Goal: Entertainment & Leisure: Browse casually

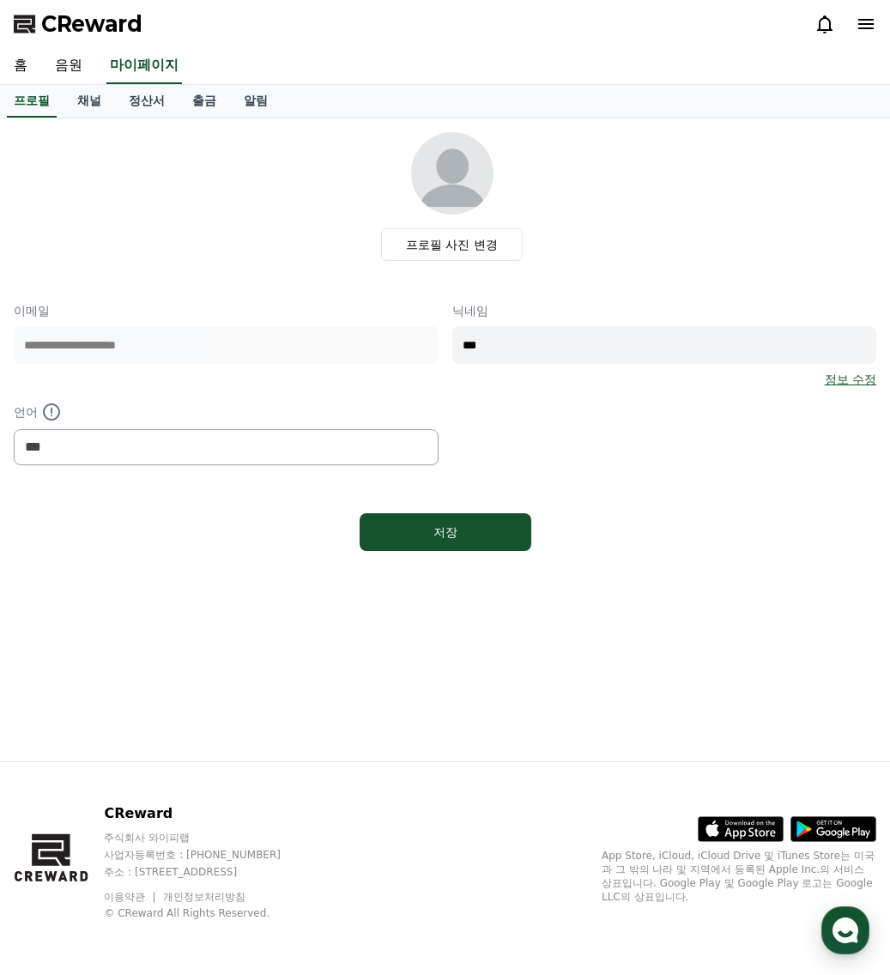
select select "**********"
click at [58, 71] on link "음원" at bounding box center [68, 66] width 55 height 36
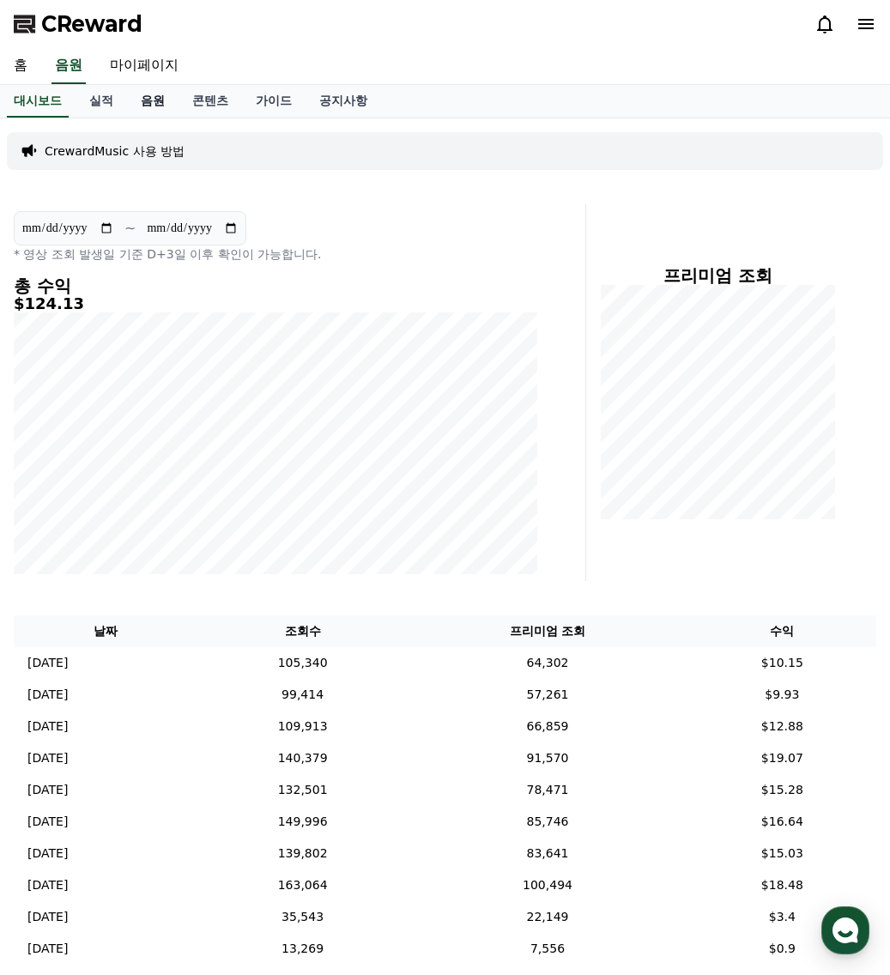
click at [150, 101] on link "음원" at bounding box center [153, 101] width 52 height 33
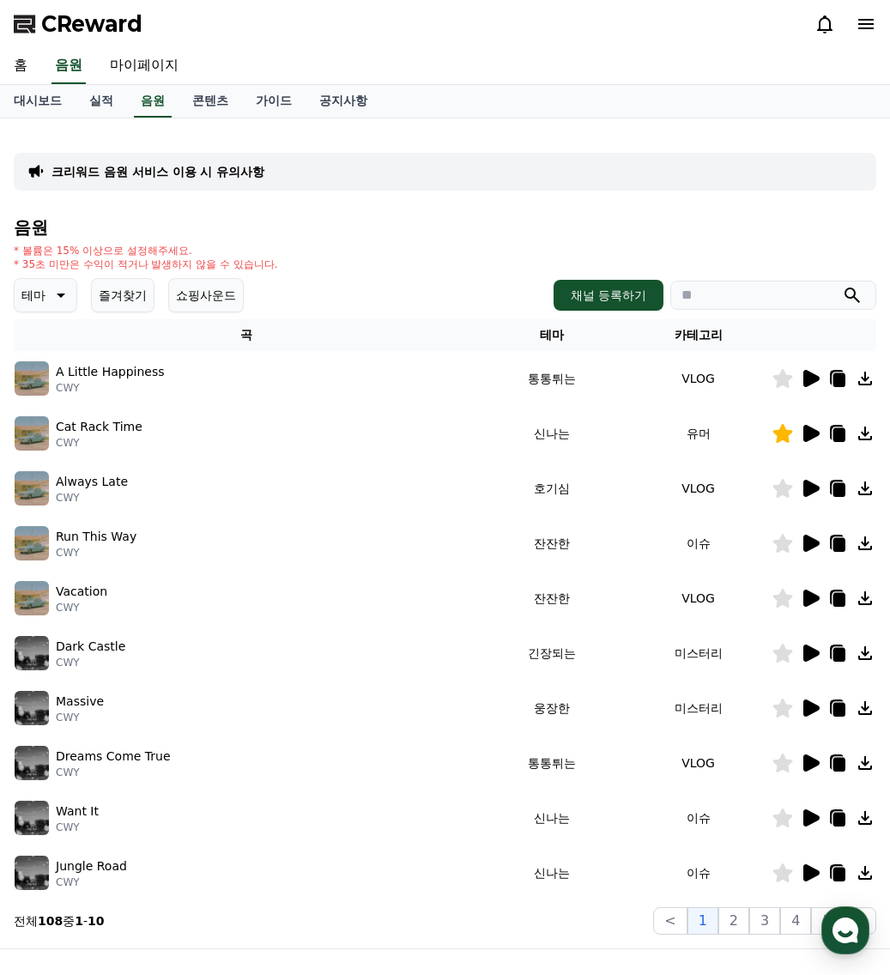
click at [814, 821] on icon at bounding box center [812, 818] width 16 height 17
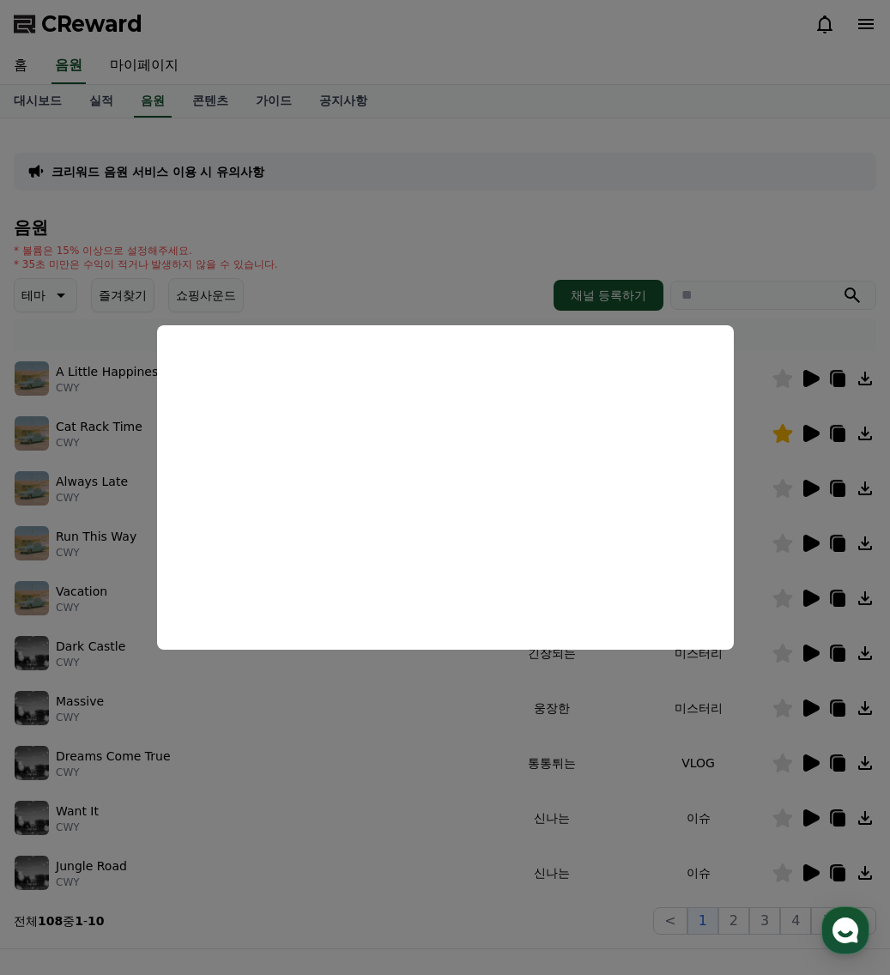
click at [803, 876] on button "close modal" at bounding box center [445, 487] width 890 height 975
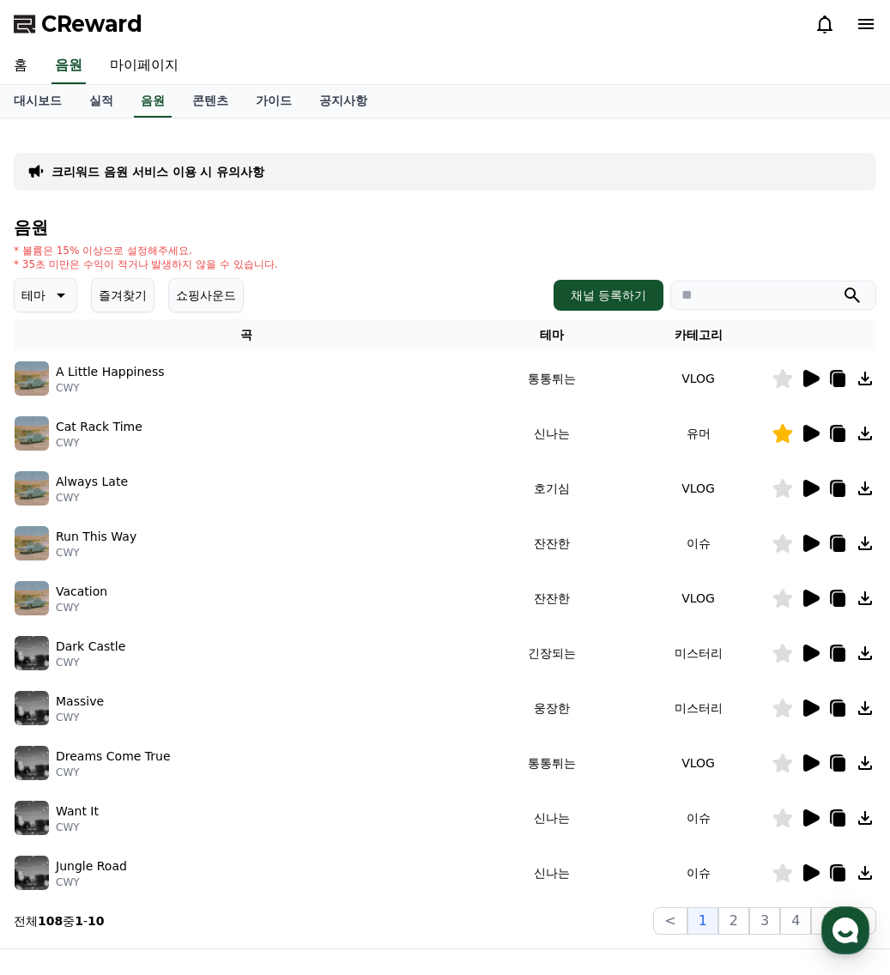
click at [803, 876] on icon at bounding box center [810, 873] width 21 height 21
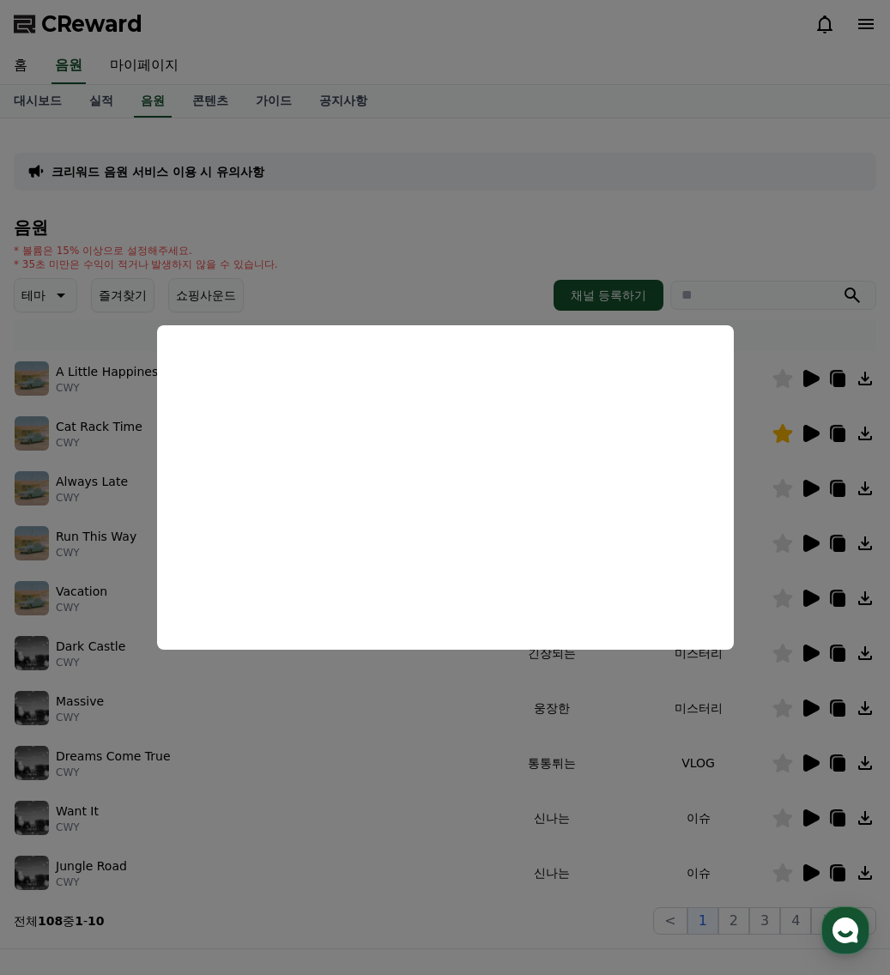
click at [806, 708] on button "close modal" at bounding box center [445, 487] width 890 height 975
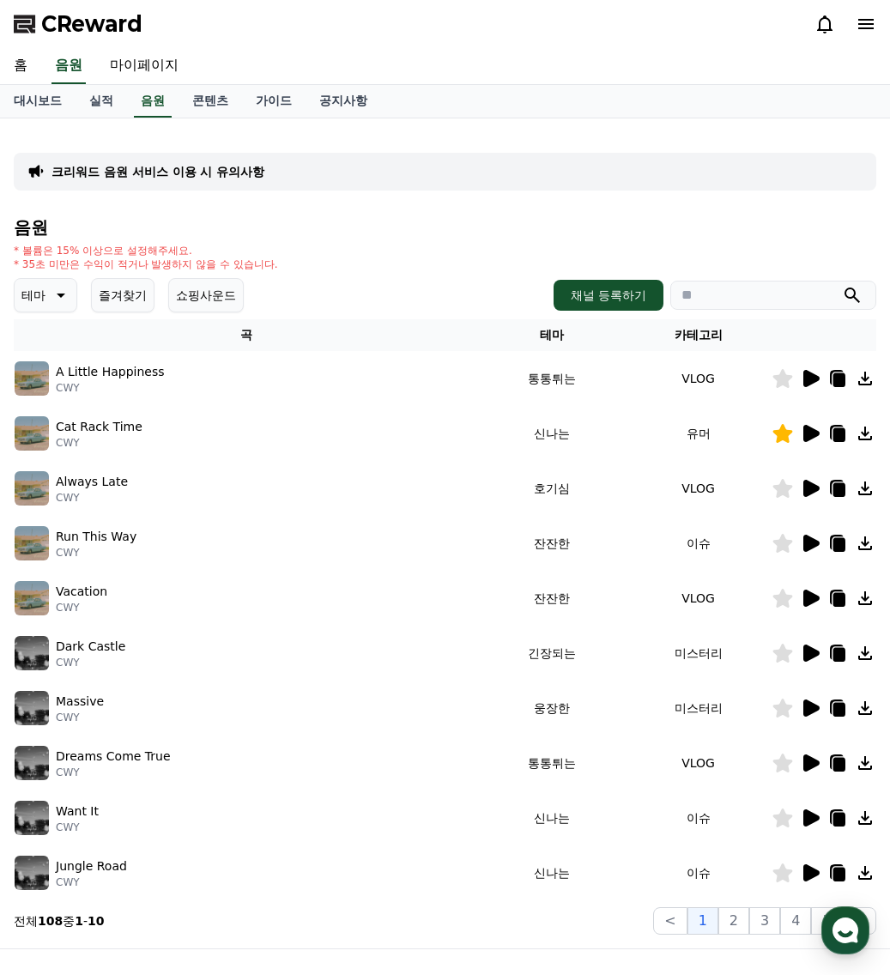
click at [806, 708] on icon at bounding box center [812, 708] width 16 height 17
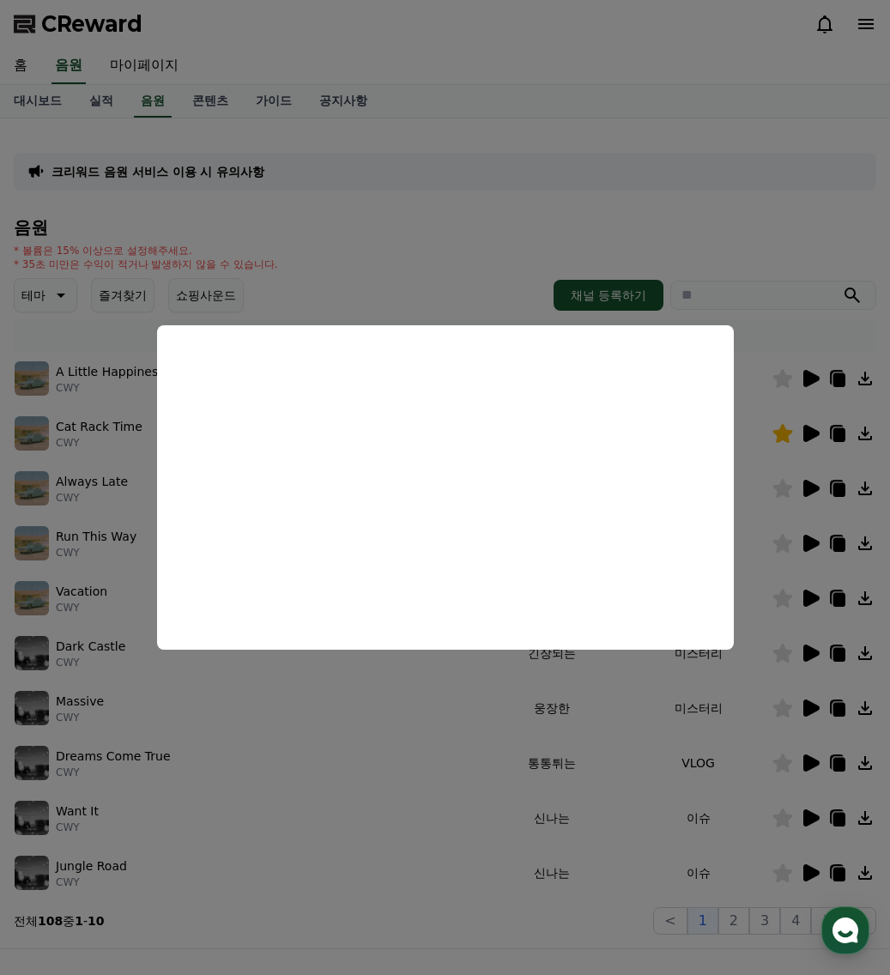
click at [787, 708] on button "close modal" at bounding box center [445, 487] width 890 height 975
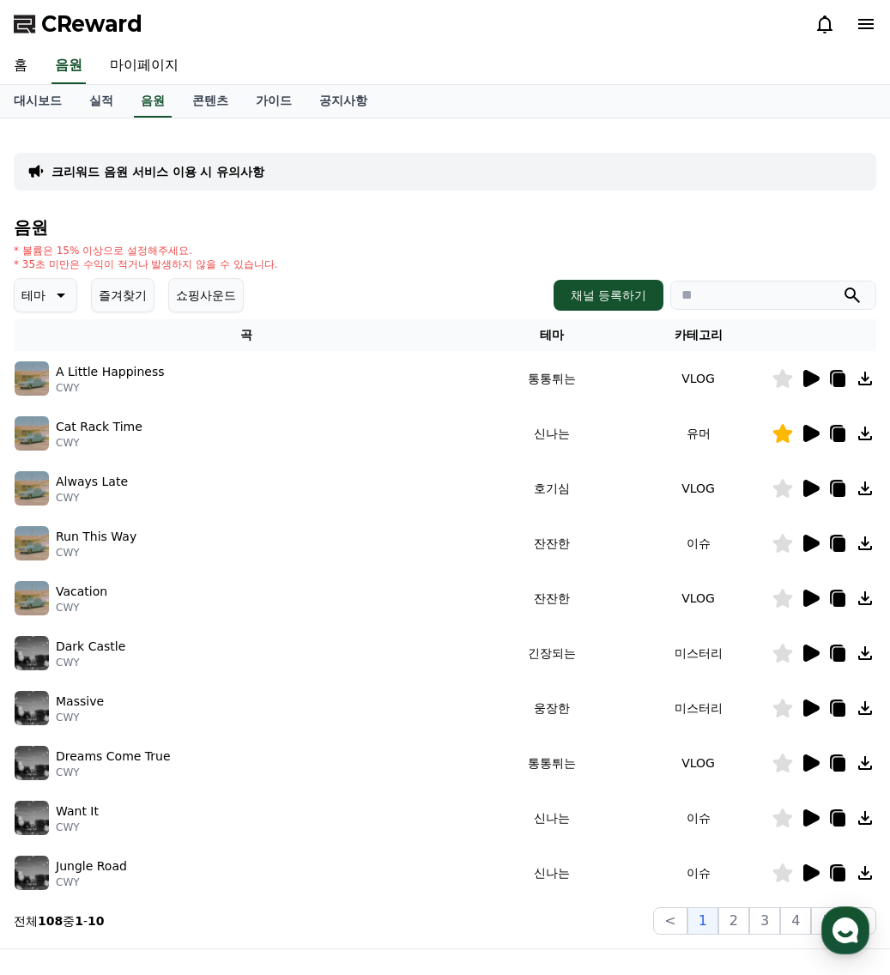
click at [605, 706] on td "웅장한" at bounding box center [551, 708] width 147 height 55
click at [732, 919] on button "2" at bounding box center [734, 921] width 31 height 27
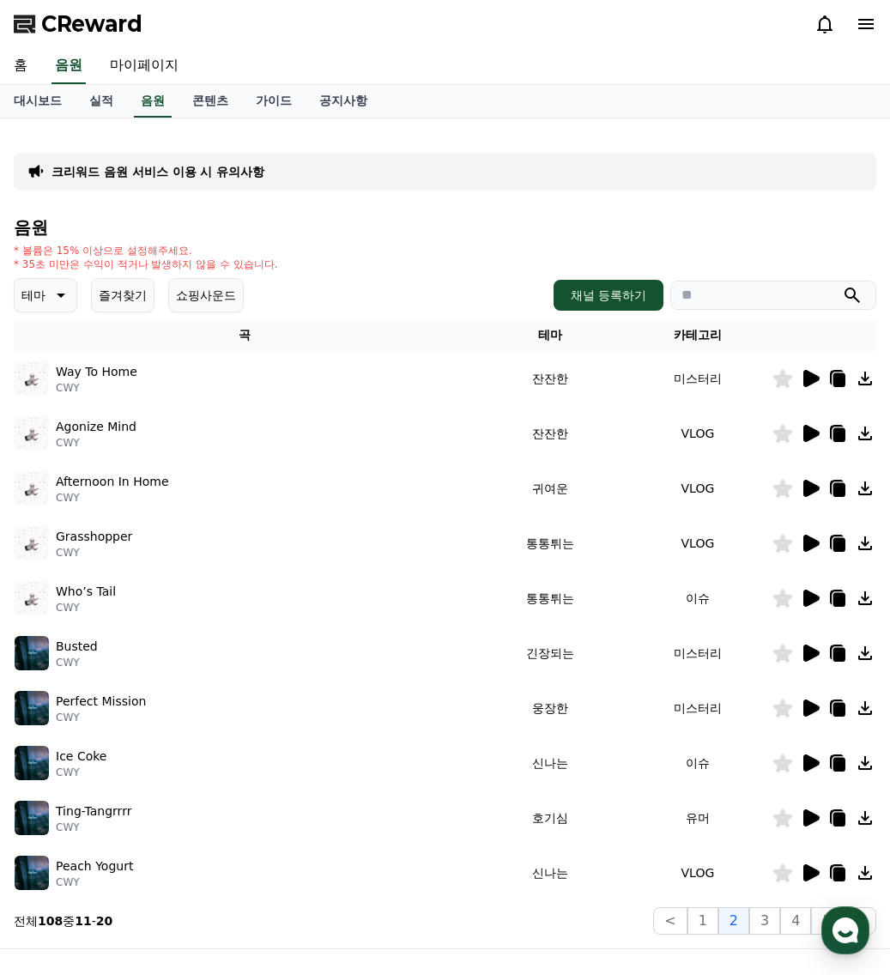
click at [814, 439] on icon at bounding box center [810, 433] width 21 height 21
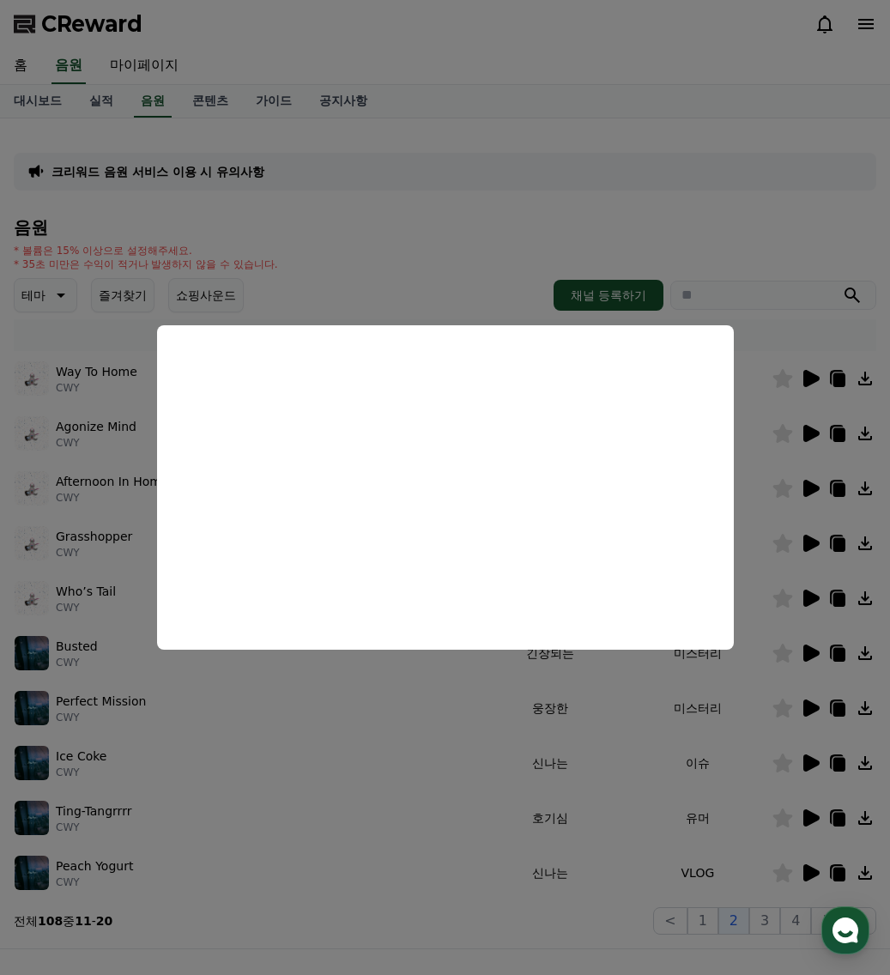
click at [537, 686] on button "close modal" at bounding box center [445, 487] width 890 height 975
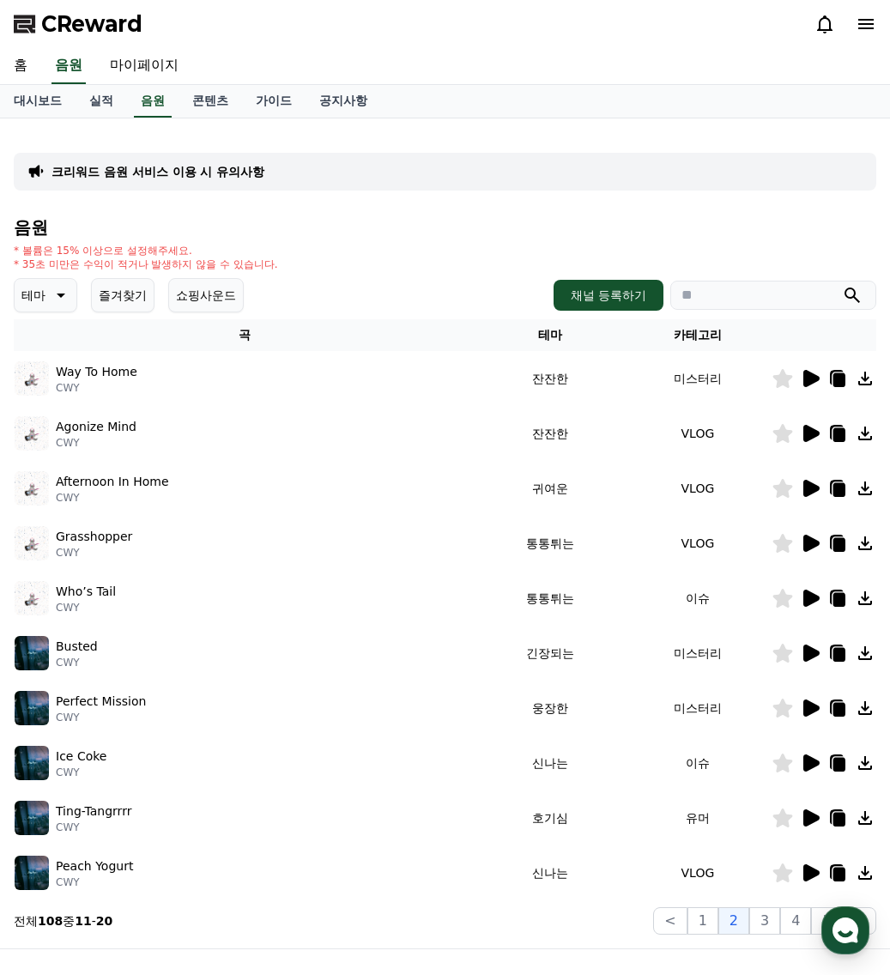
click at [810, 539] on icon at bounding box center [812, 543] width 16 height 17
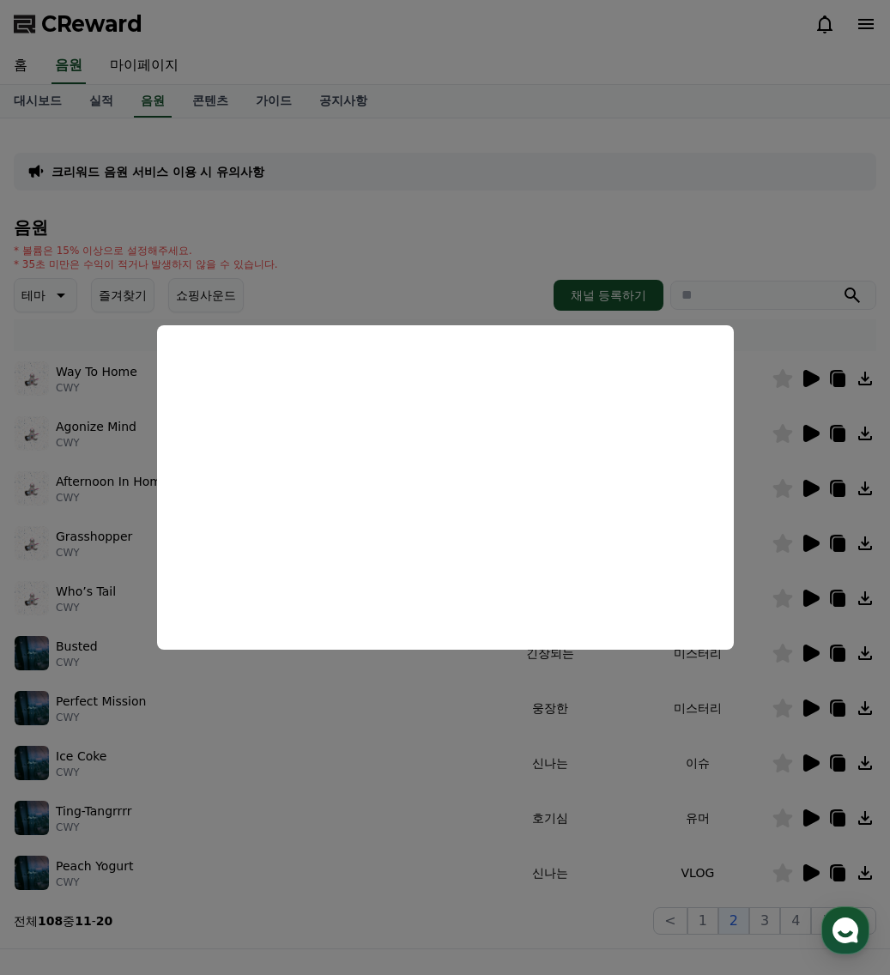
click at [436, 697] on button "close modal" at bounding box center [445, 487] width 890 height 975
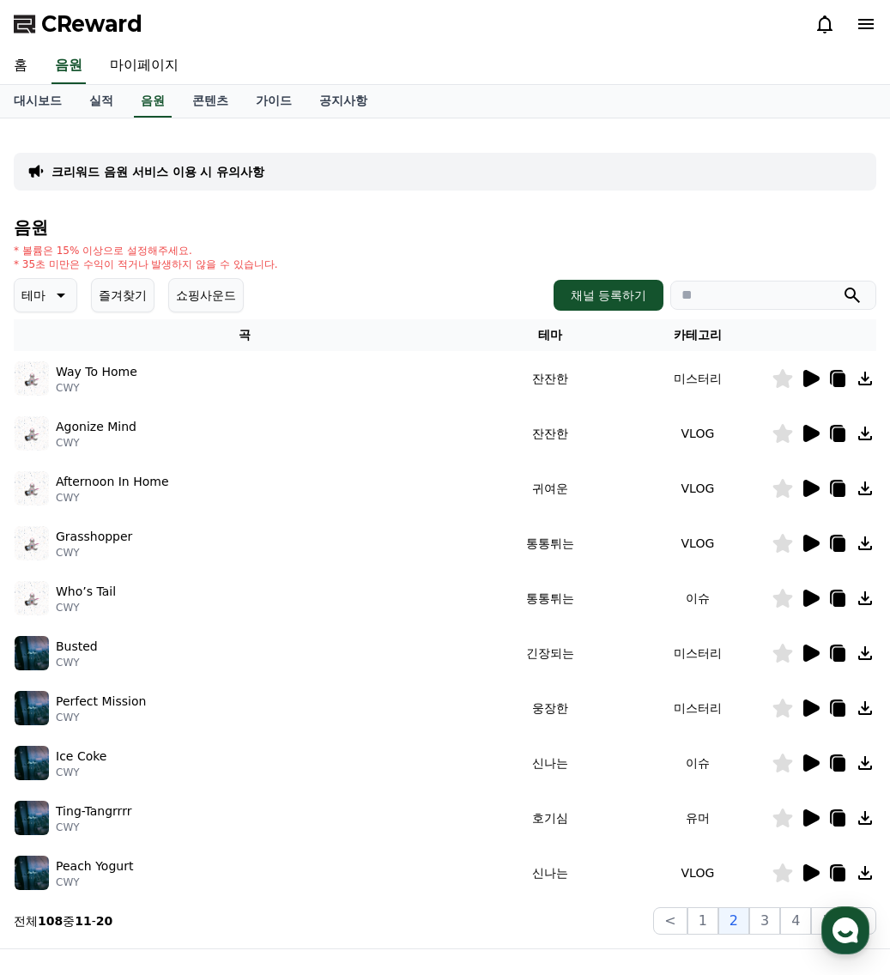
click at [813, 819] on icon at bounding box center [812, 818] width 16 height 17
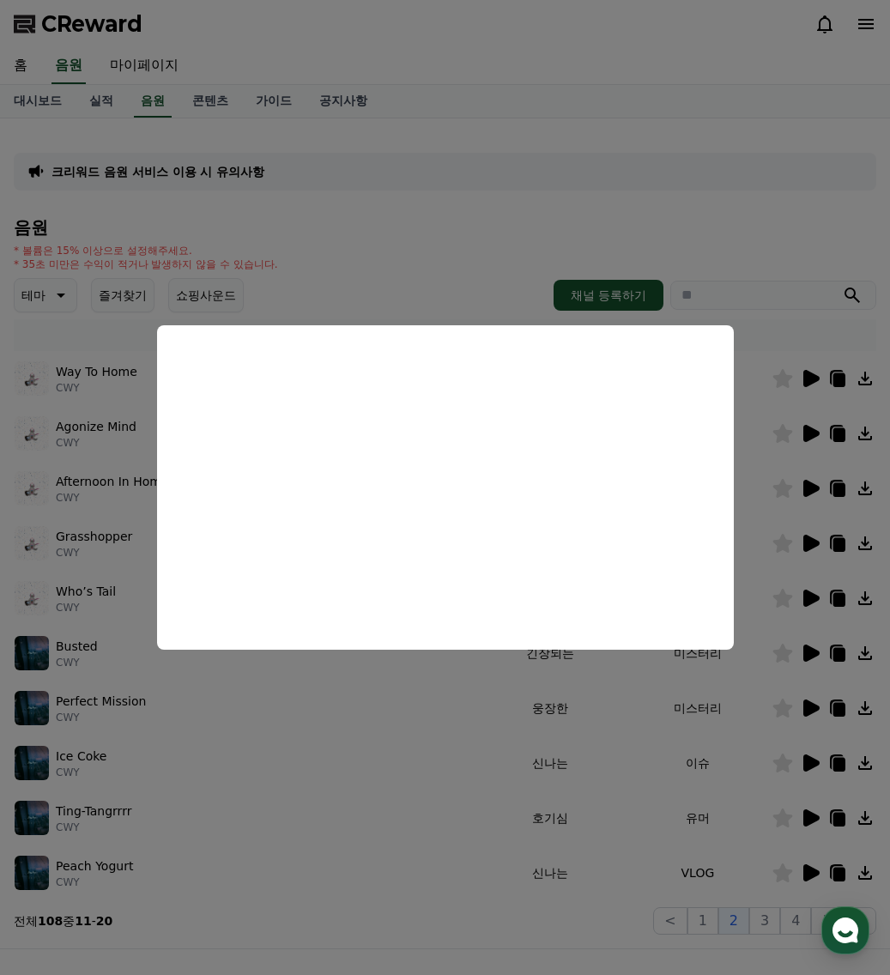
click at [720, 753] on button "close modal" at bounding box center [445, 487] width 890 height 975
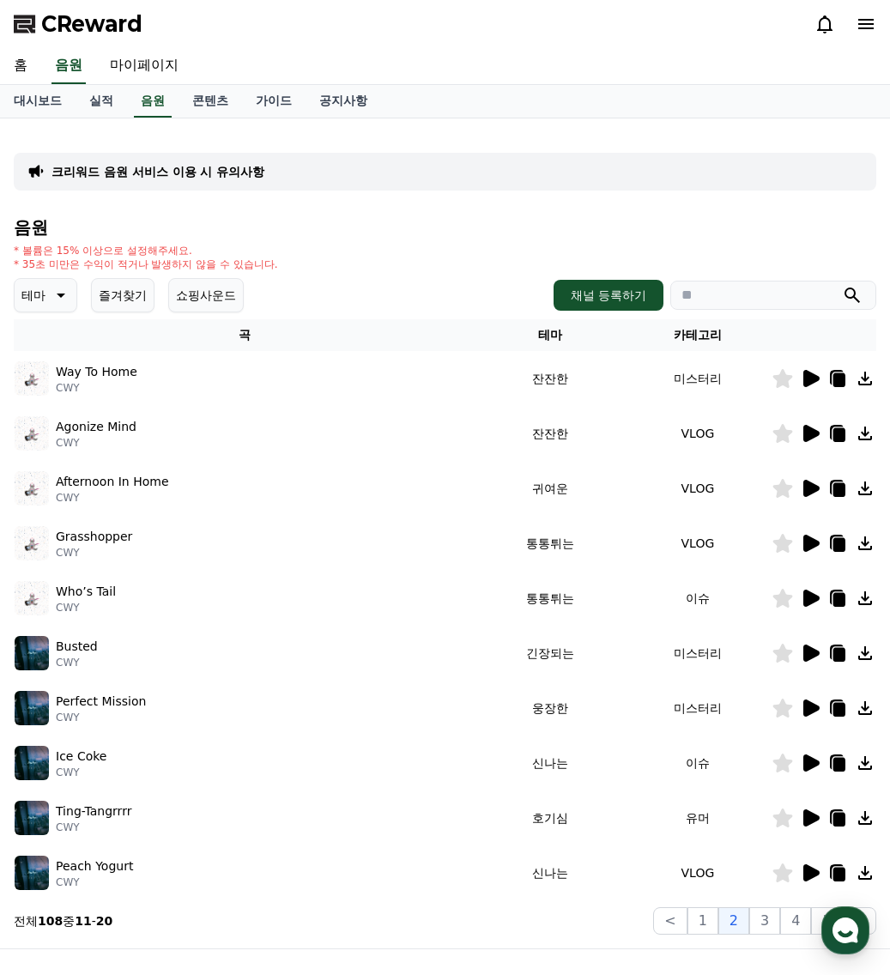
click at [780, 818] on icon at bounding box center [784, 818] width 20 height 19
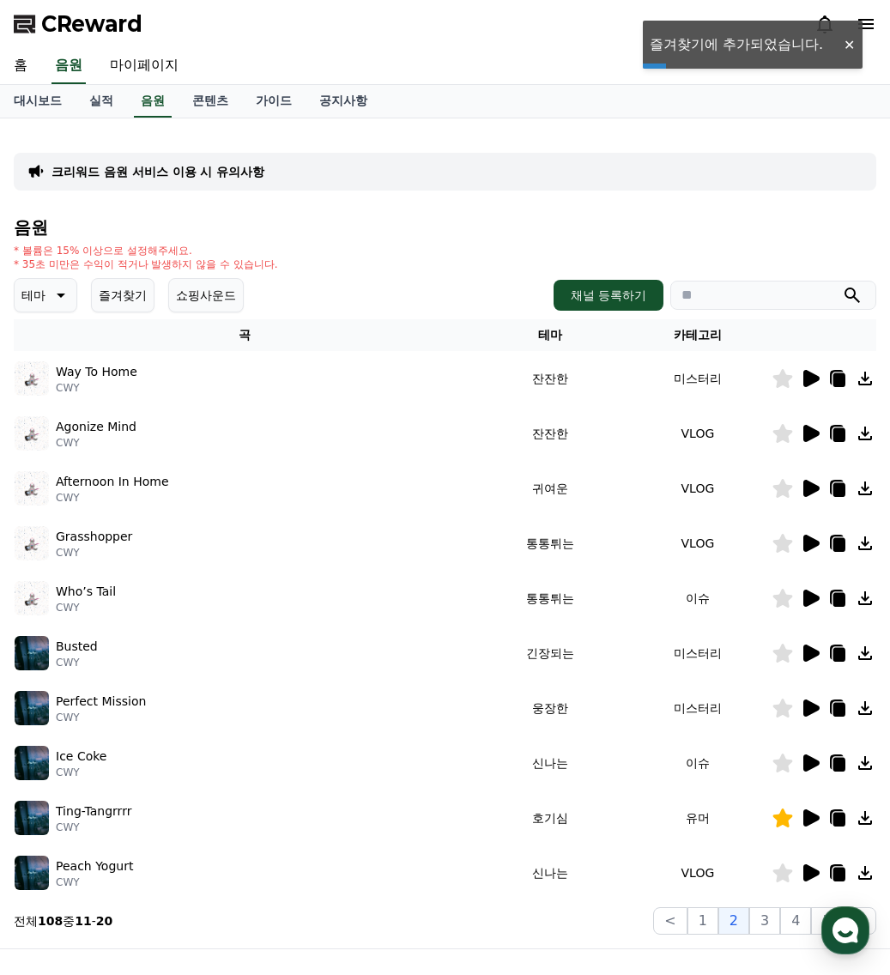
click at [813, 877] on icon at bounding box center [812, 873] width 16 height 17
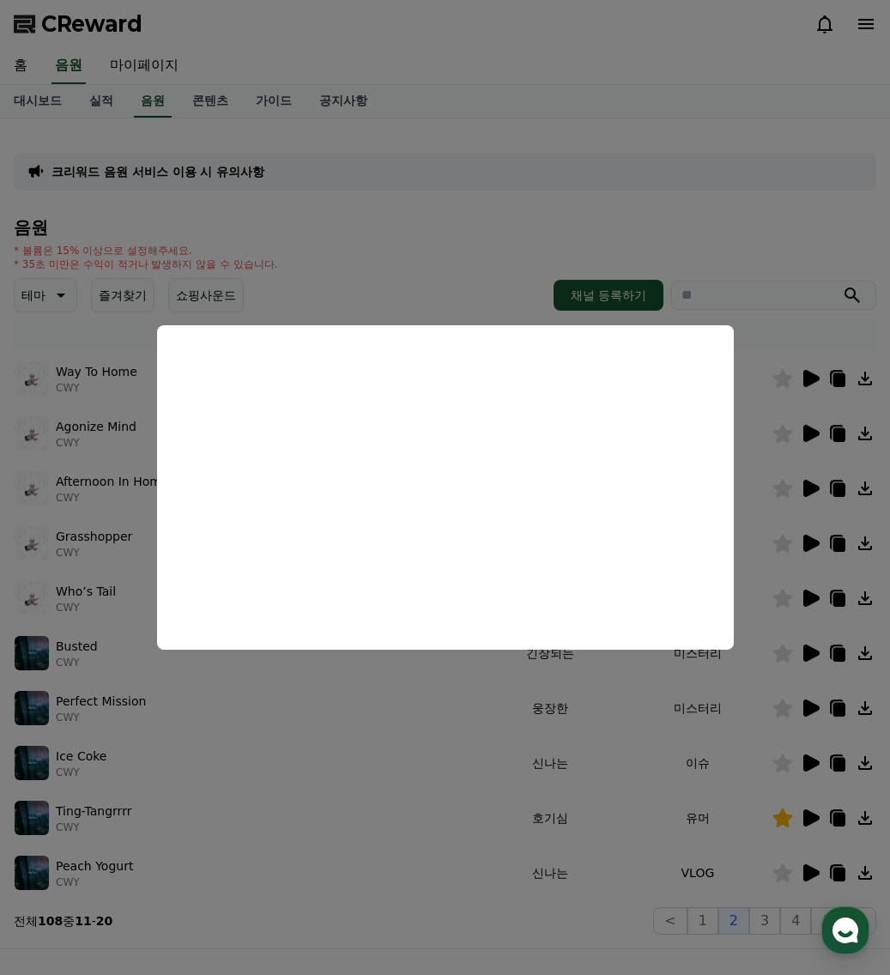
drag, startPoint x: 698, startPoint y: 907, endPoint x: 789, endPoint y: 890, distance: 92.5
click at [700, 907] on button "close modal" at bounding box center [445, 487] width 890 height 975
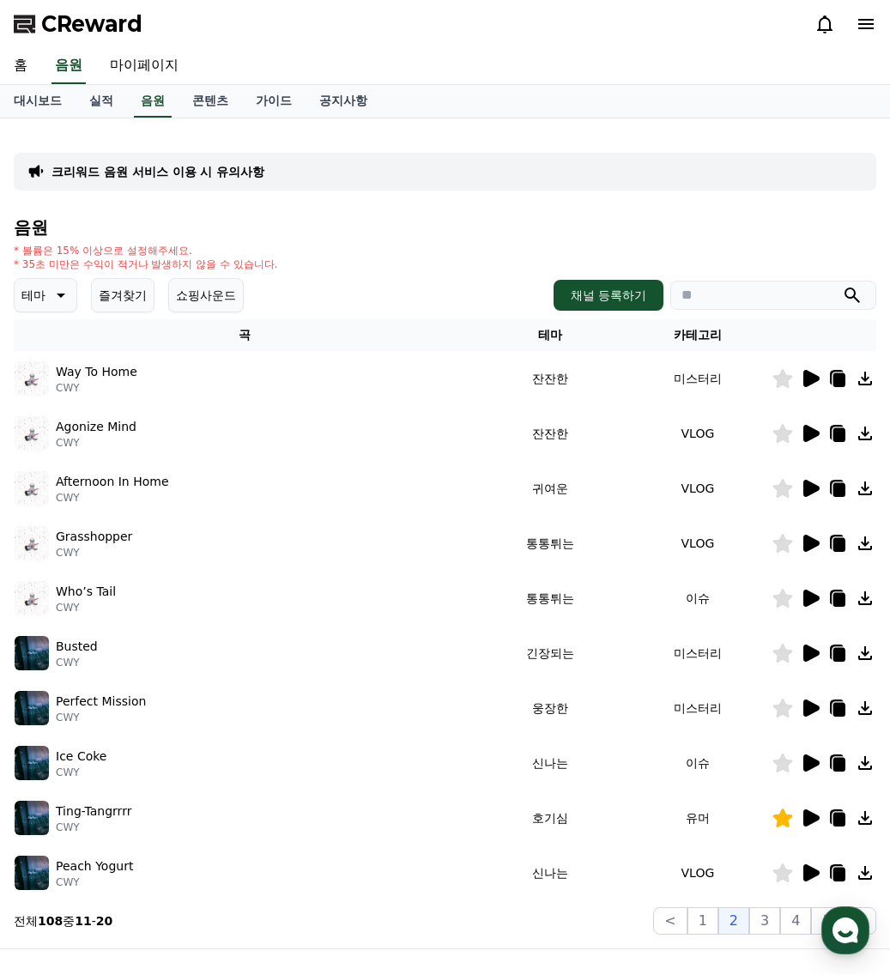
click at [778, 872] on icon at bounding box center [784, 873] width 20 height 19
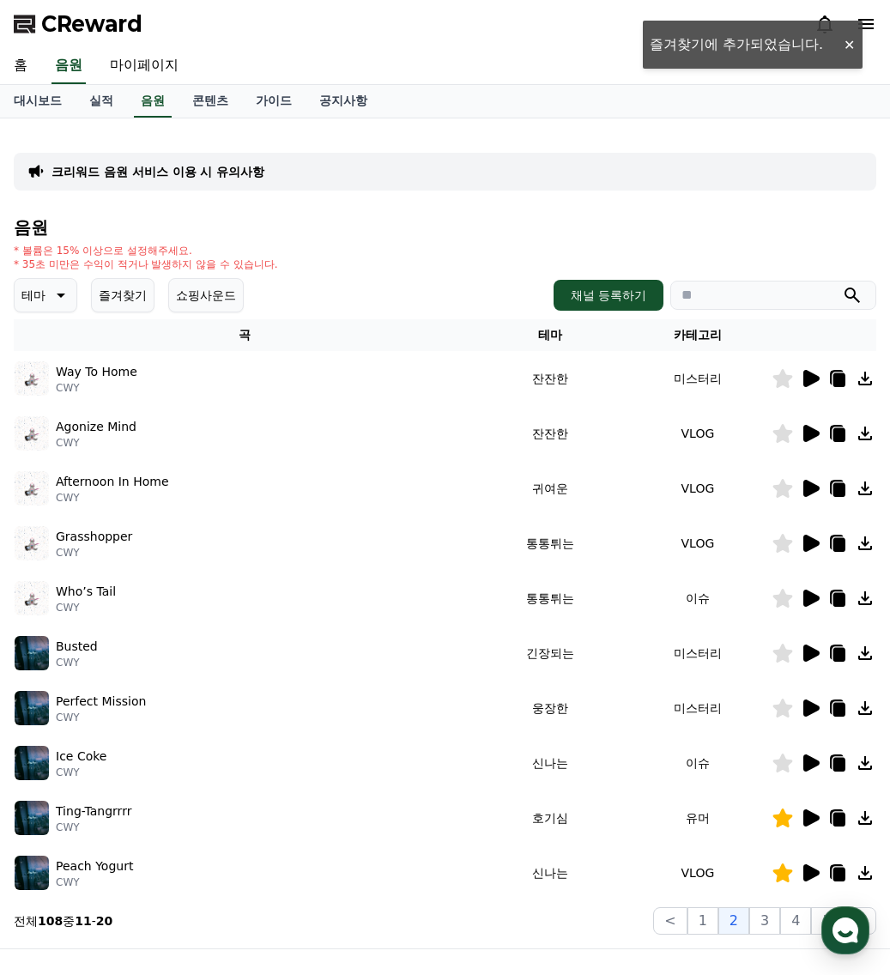
click at [810, 760] on icon at bounding box center [812, 763] width 16 height 17
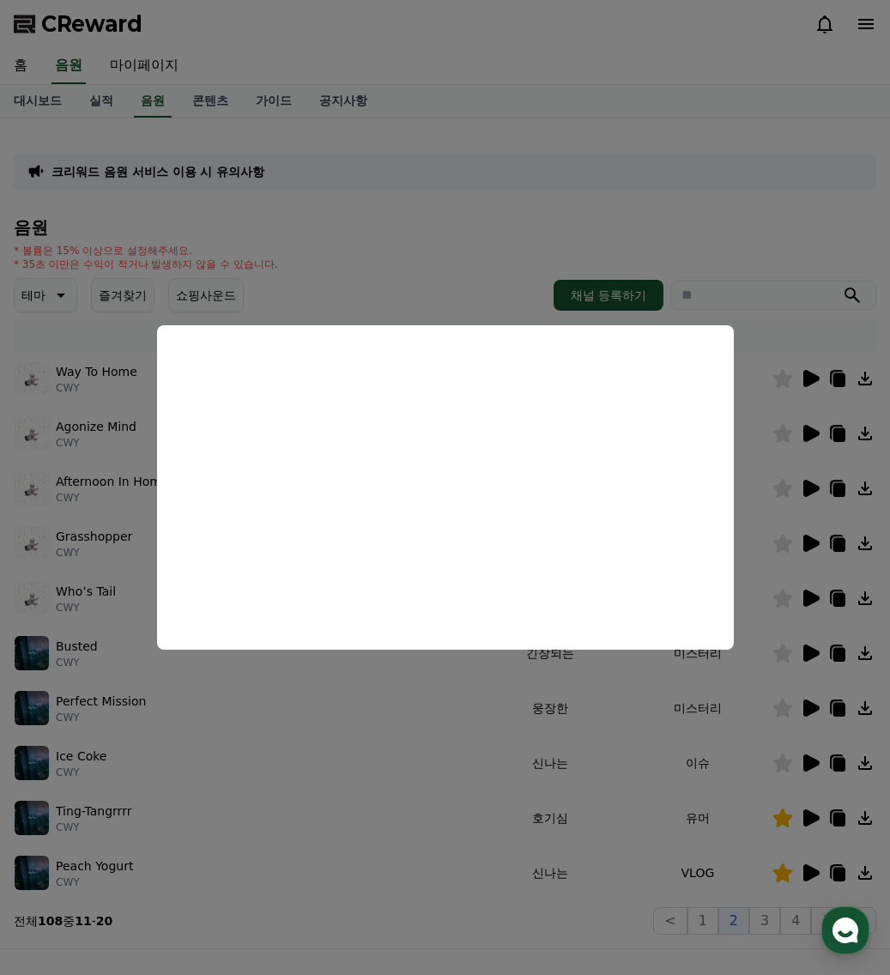
click at [779, 765] on button "close modal" at bounding box center [445, 487] width 890 height 975
click at [779, 765] on icon at bounding box center [784, 763] width 20 height 19
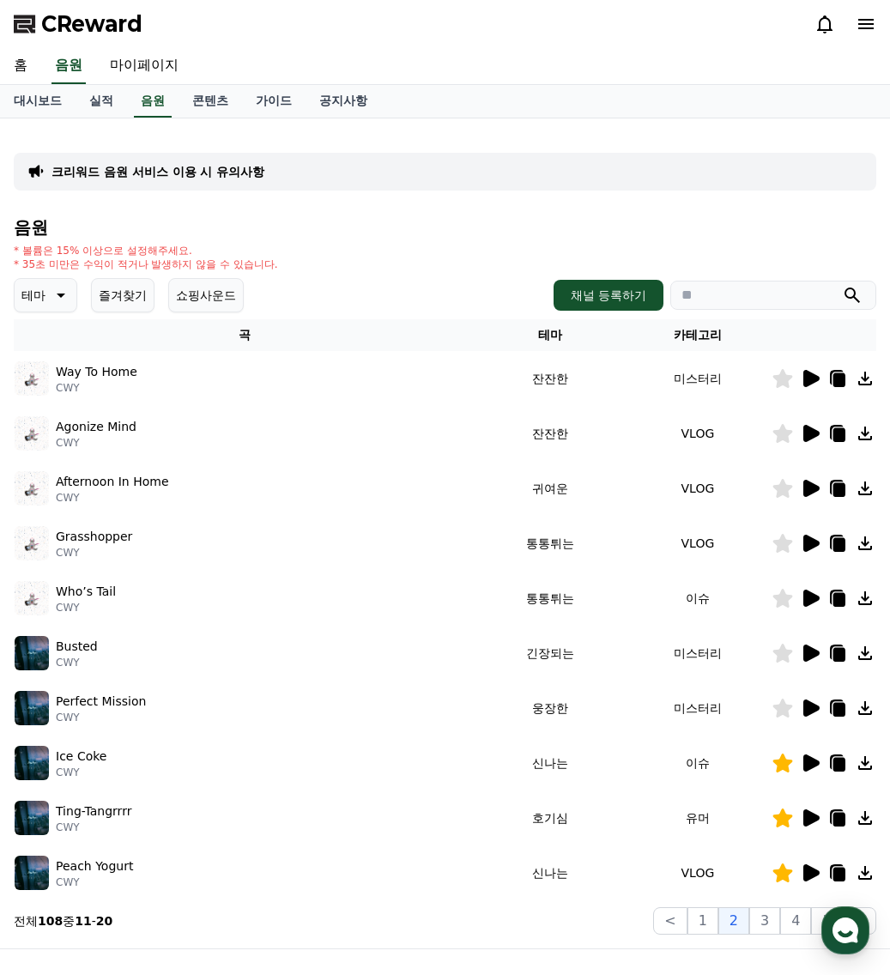
click at [808, 483] on icon at bounding box center [812, 488] width 16 height 17
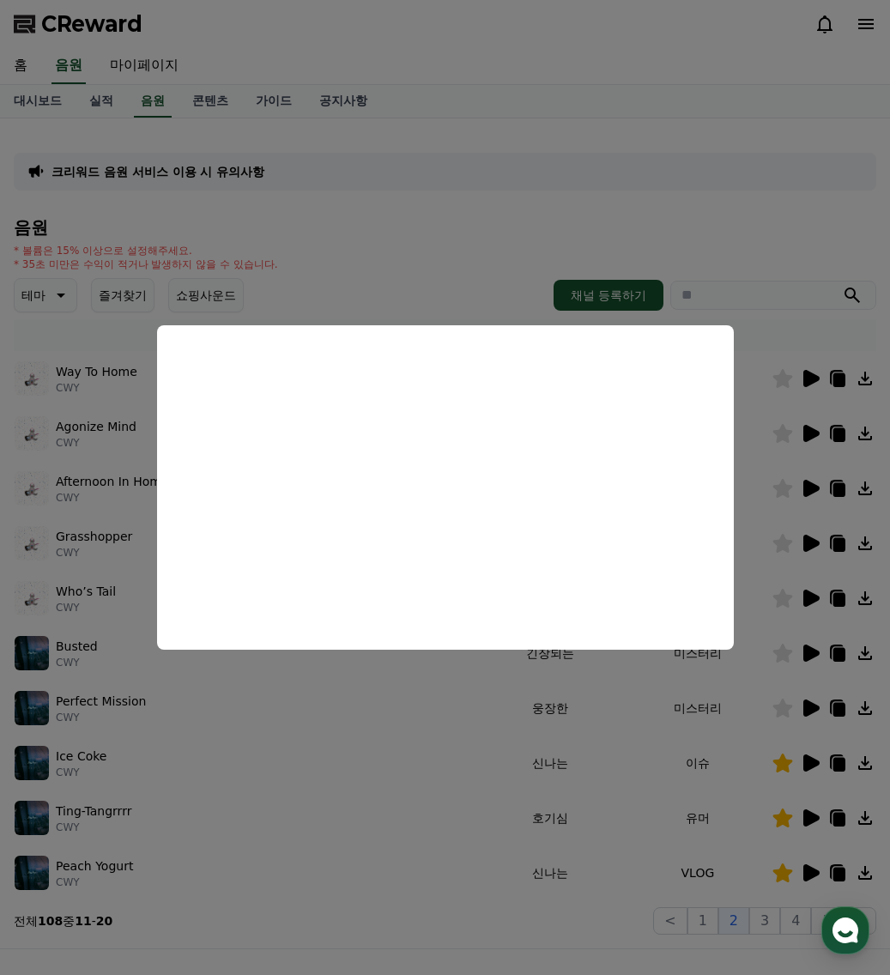
click at [396, 763] on button "close modal" at bounding box center [445, 487] width 890 height 975
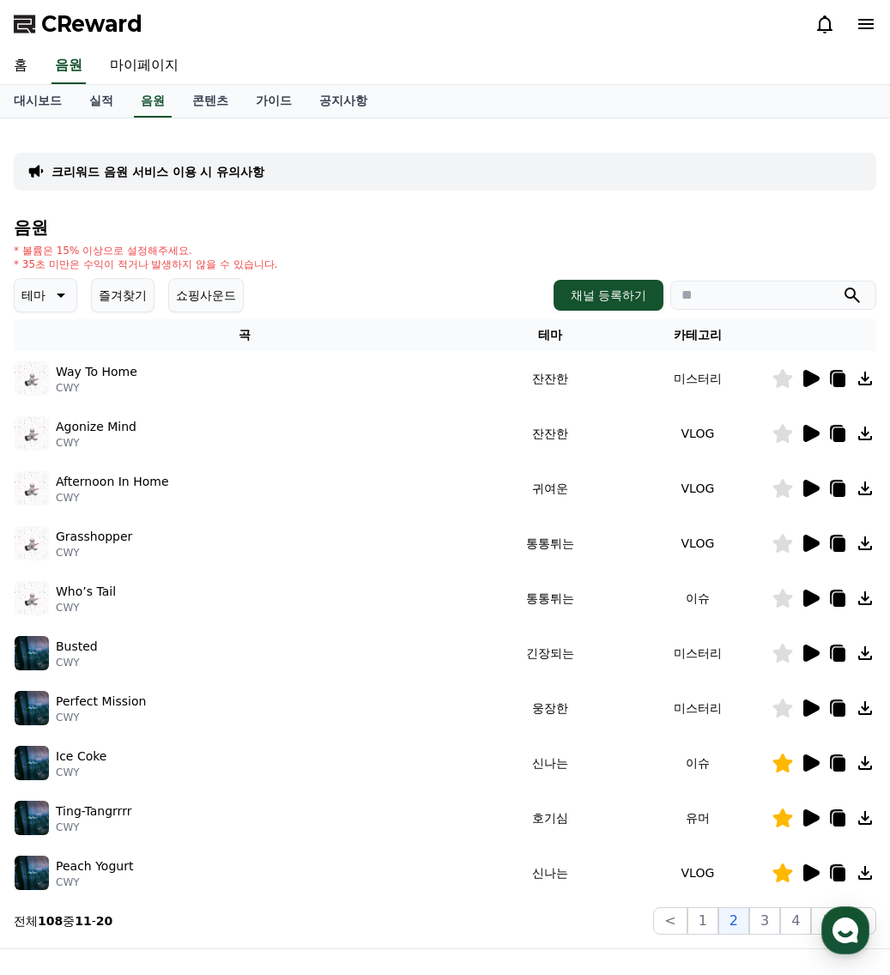
click at [814, 595] on icon at bounding box center [812, 598] width 16 height 17
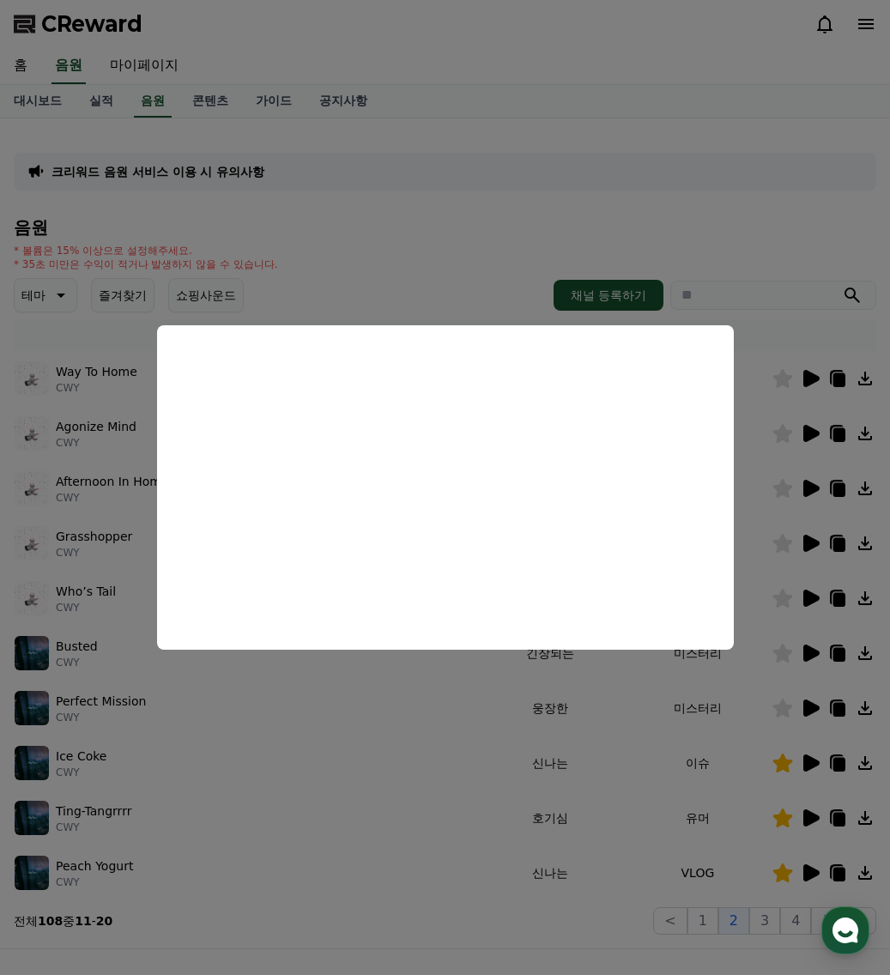
click at [880, 457] on button "close modal" at bounding box center [445, 487] width 890 height 975
click at [810, 484] on icon at bounding box center [812, 488] width 16 height 17
click at [395, 234] on button "close modal" at bounding box center [445, 487] width 890 height 975
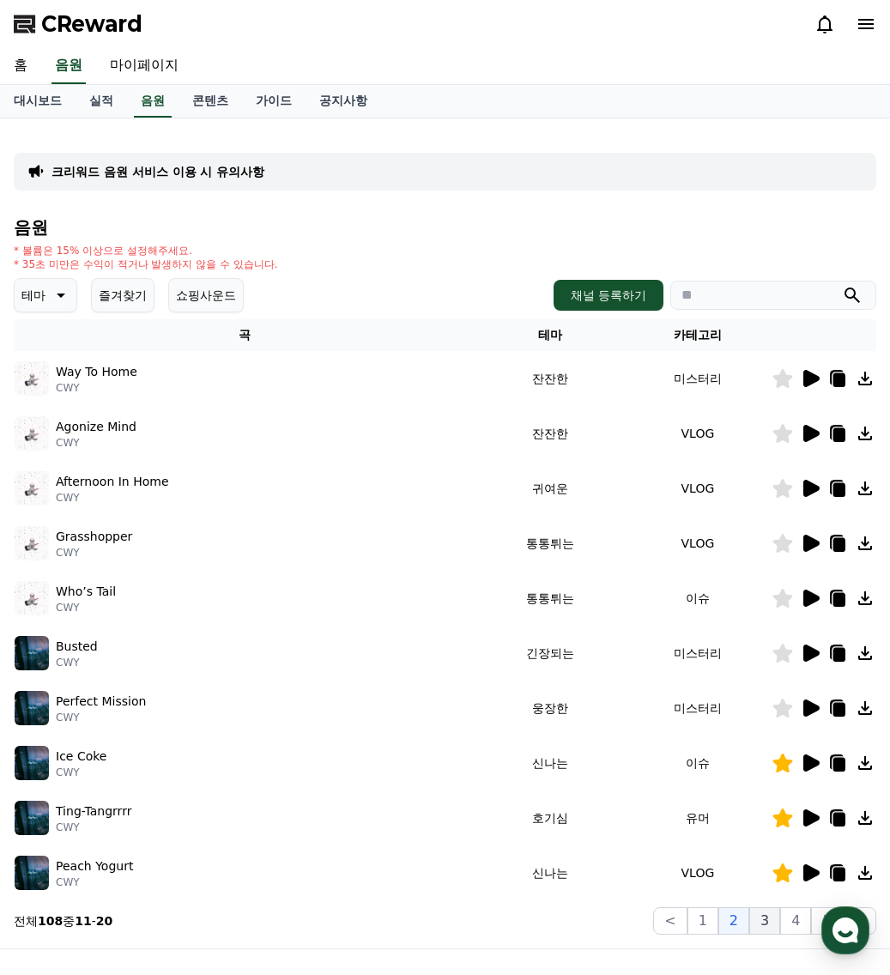
click at [763, 920] on button "3" at bounding box center [765, 921] width 31 height 27
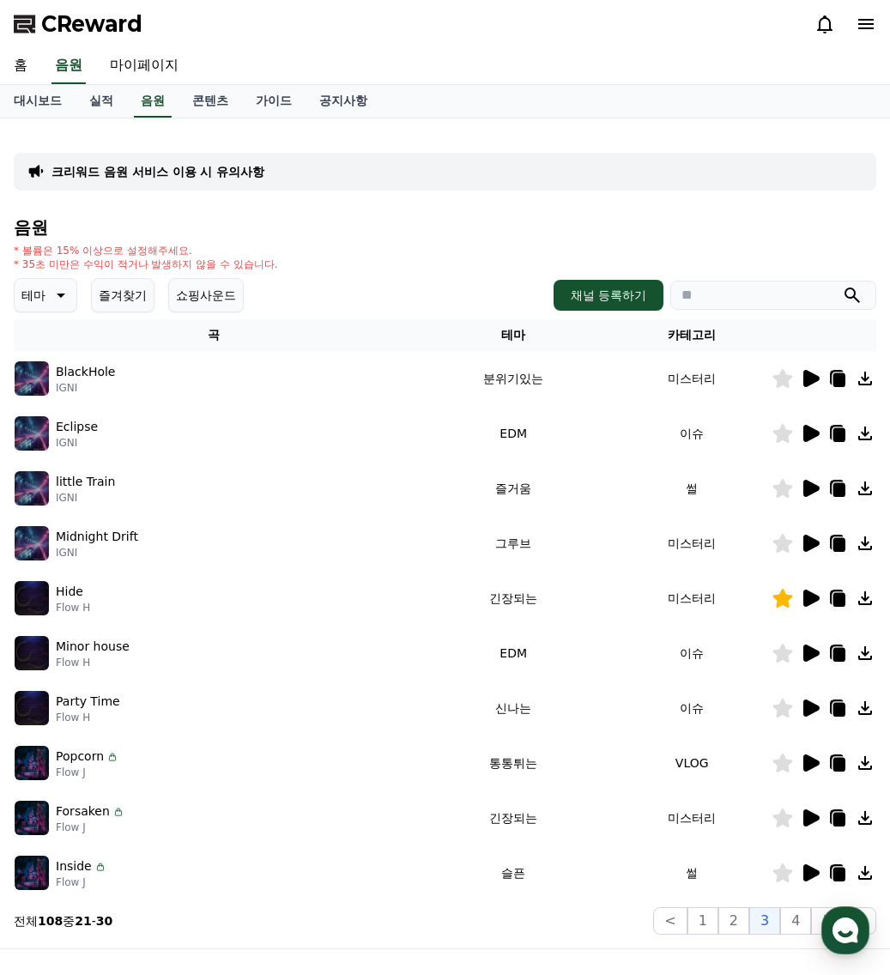
click at [134, 301] on button "즐겨찾기" at bounding box center [123, 295] width 64 height 34
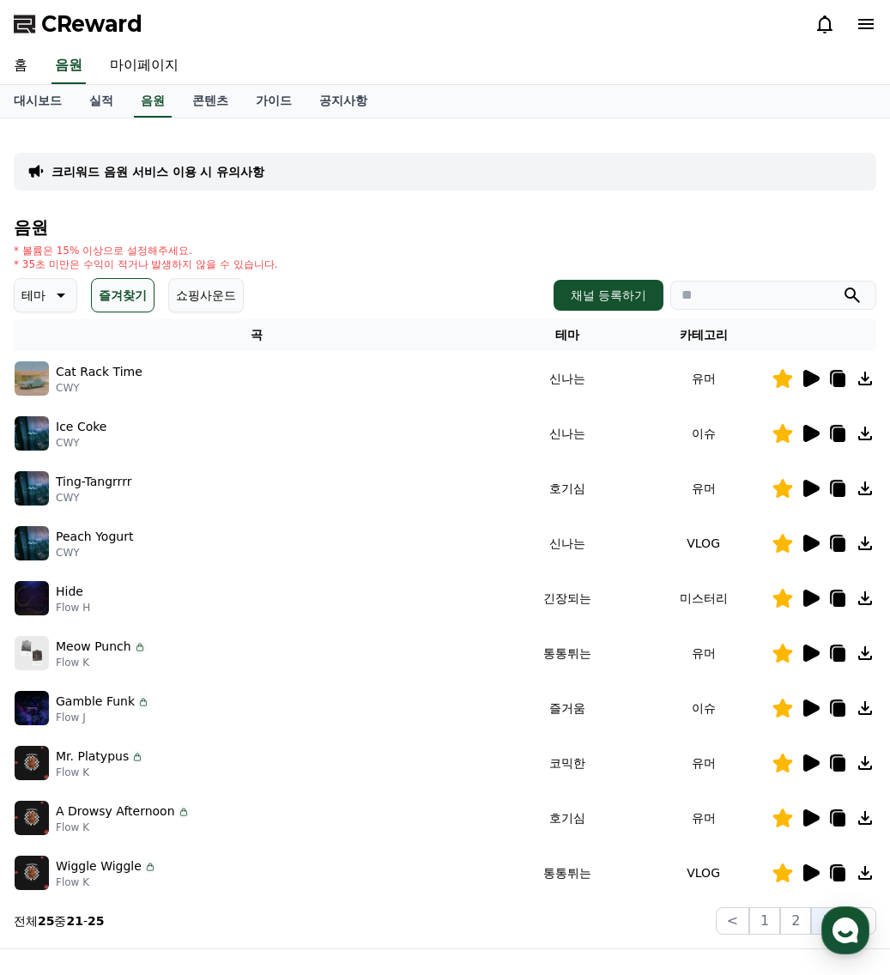
click at [802, 544] on icon at bounding box center [810, 543] width 21 height 21
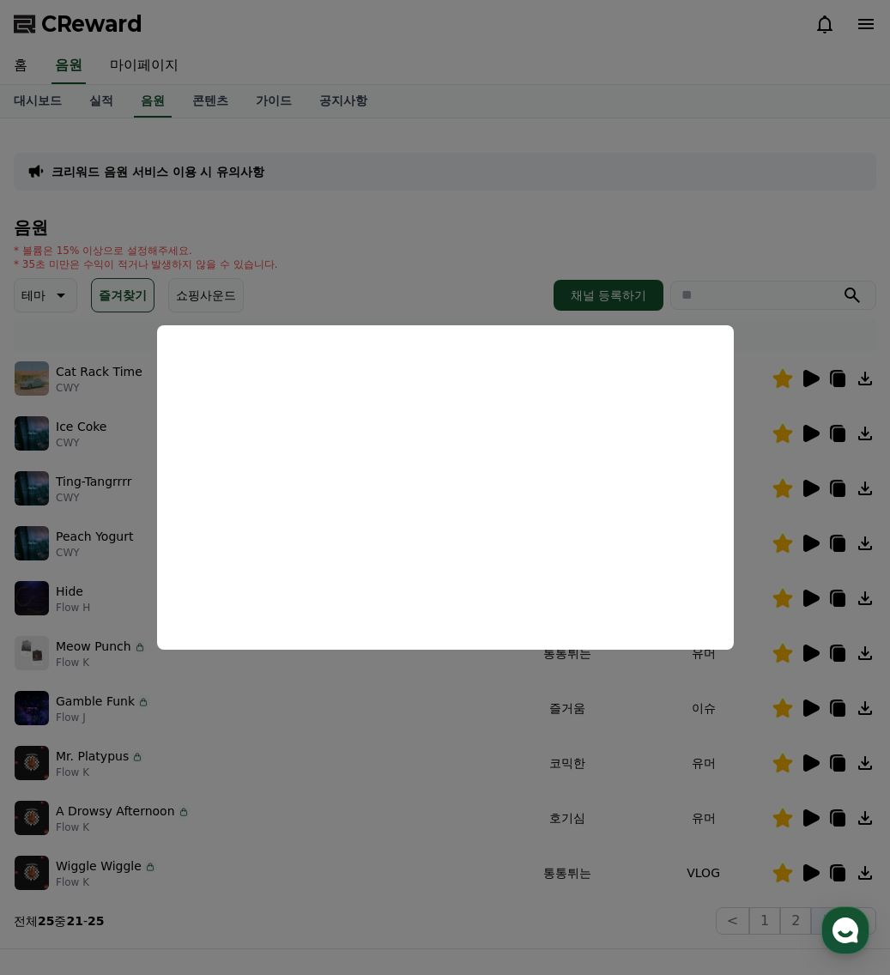
click at [838, 545] on button "close modal" at bounding box center [445, 487] width 890 height 975
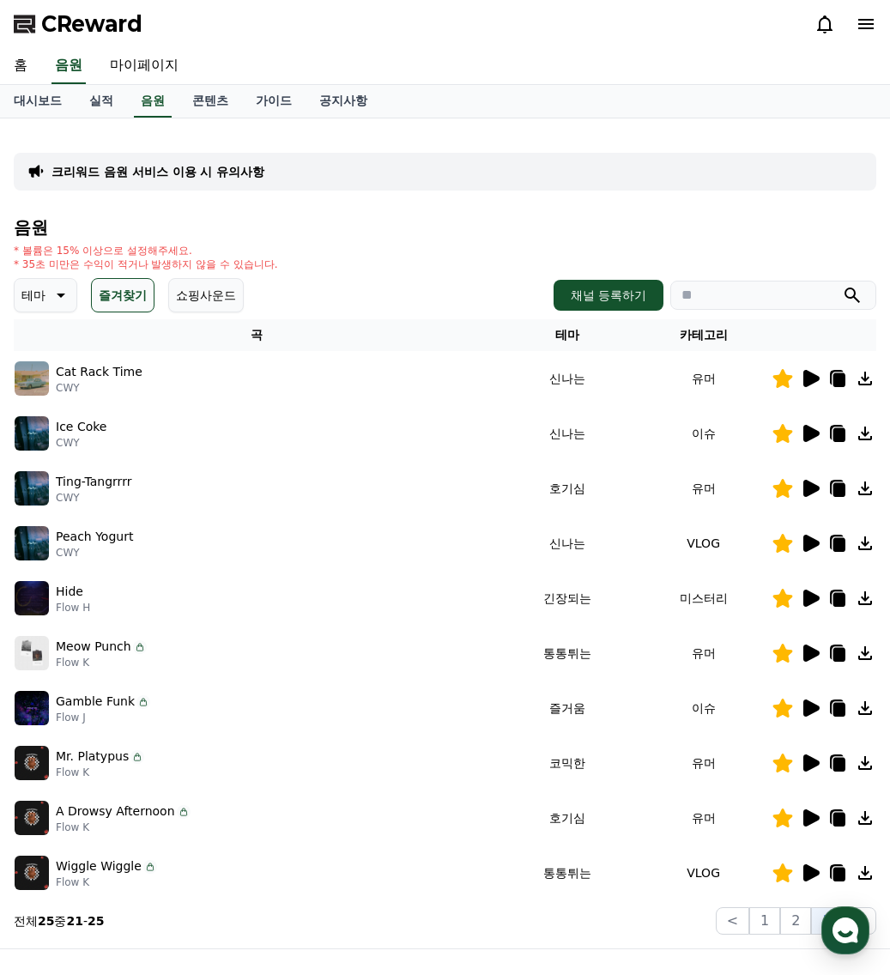
click at [838, 545] on icon at bounding box center [840, 545] width 12 height 14
click at [376, 884] on div "Wiggle Wiggle Flow K" at bounding box center [256, 873] width 483 height 34
click at [811, 542] on icon at bounding box center [812, 543] width 16 height 17
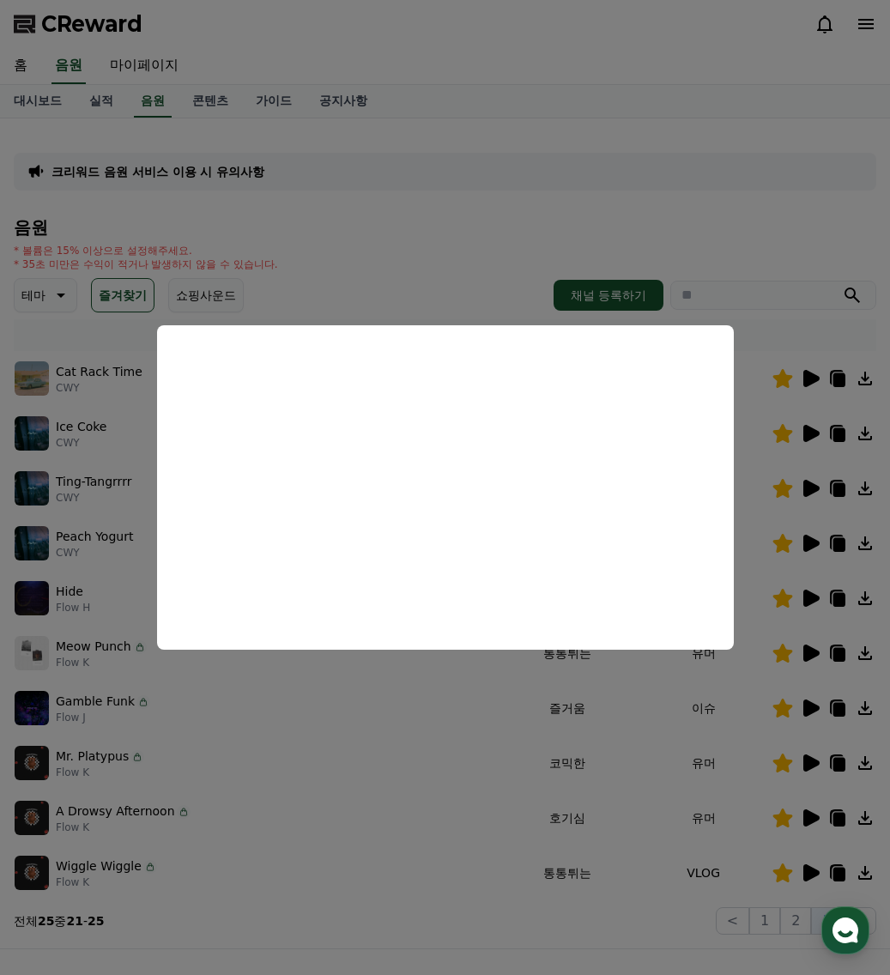
click at [392, 788] on button "close modal" at bounding box center [445, 487] width 890 height 975
